Goal: Task Accomplishment & Management: Manage account settings

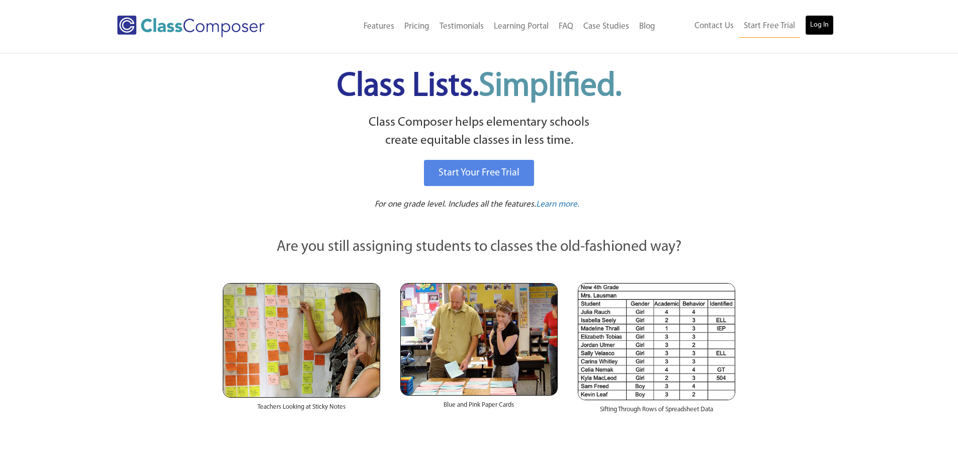
click at [824, 26] on link "Log In" at bounding box center [819, 25] width 29 height 20
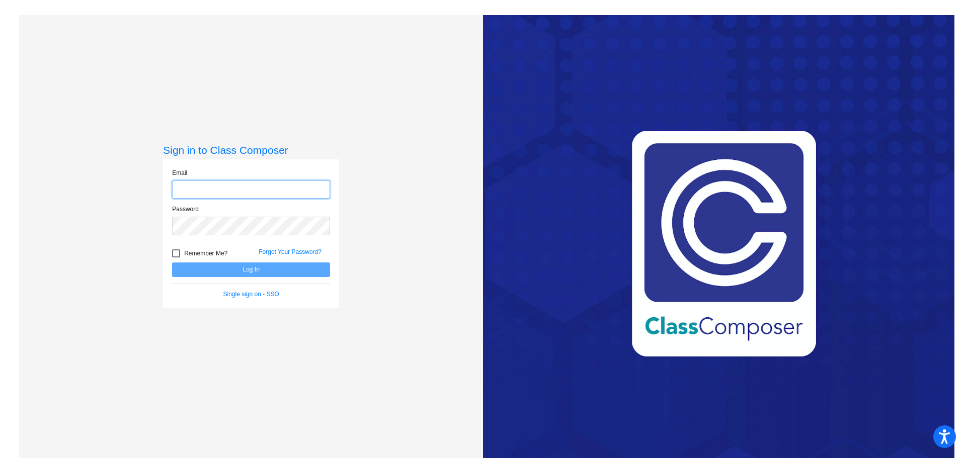
click at [240, 190] on input "email" at bounding box center [251, 190] width 158 height 19
type input "[EMAIL_ADDRESS][DOMAIN_NAME]"
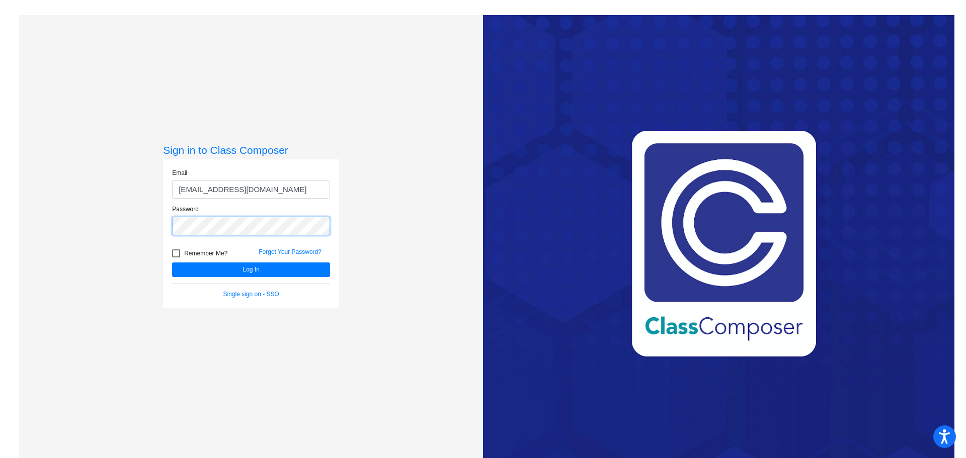
click at [172, 263] on button "Log In" at bounding box center [251, 270] width 158 height 15
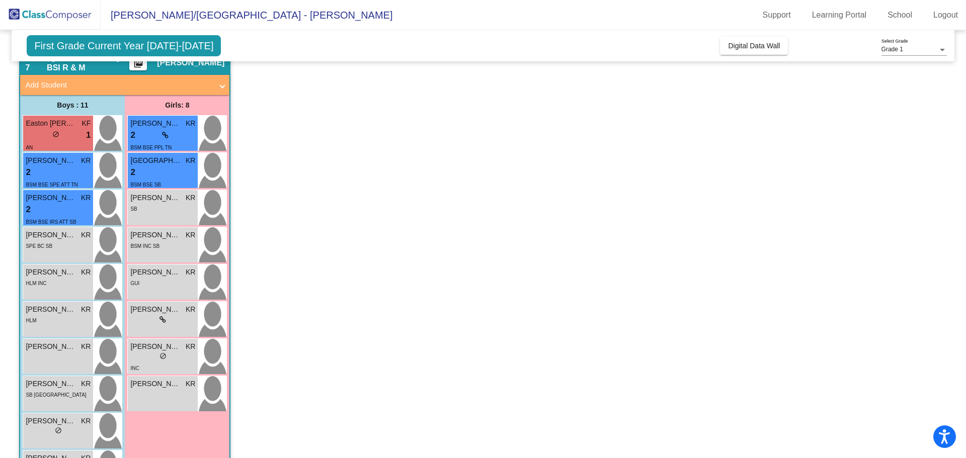
scroll to position [28, 0]
